Goal: Task Accomplishment & Management: Manage account settings

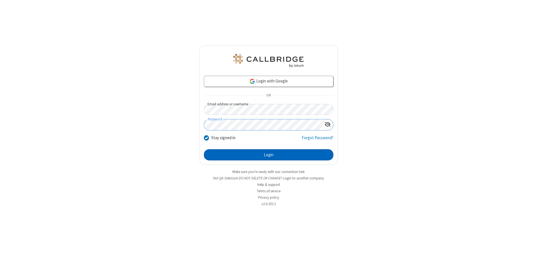
click at [269, 155] on button "Login" at bounding box center [269, 154] width 130 height 11
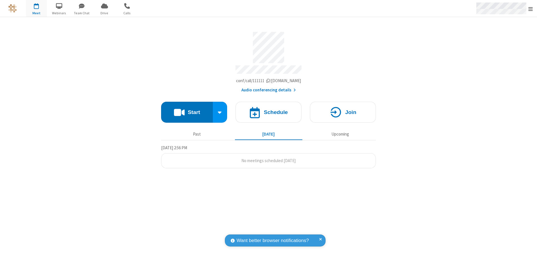
click at [531, 9] on span "Open menu" at bounding box center [531, 9] width 4 height 6
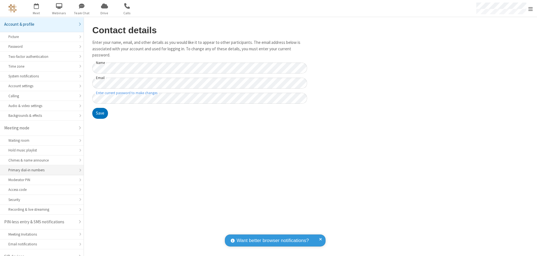
click at [40, 168] on div "Primary dial-in numbers" at bounding box center [41, 170] width 67 height 5
